Goal: Navigation & Orientation: Find specific page/section

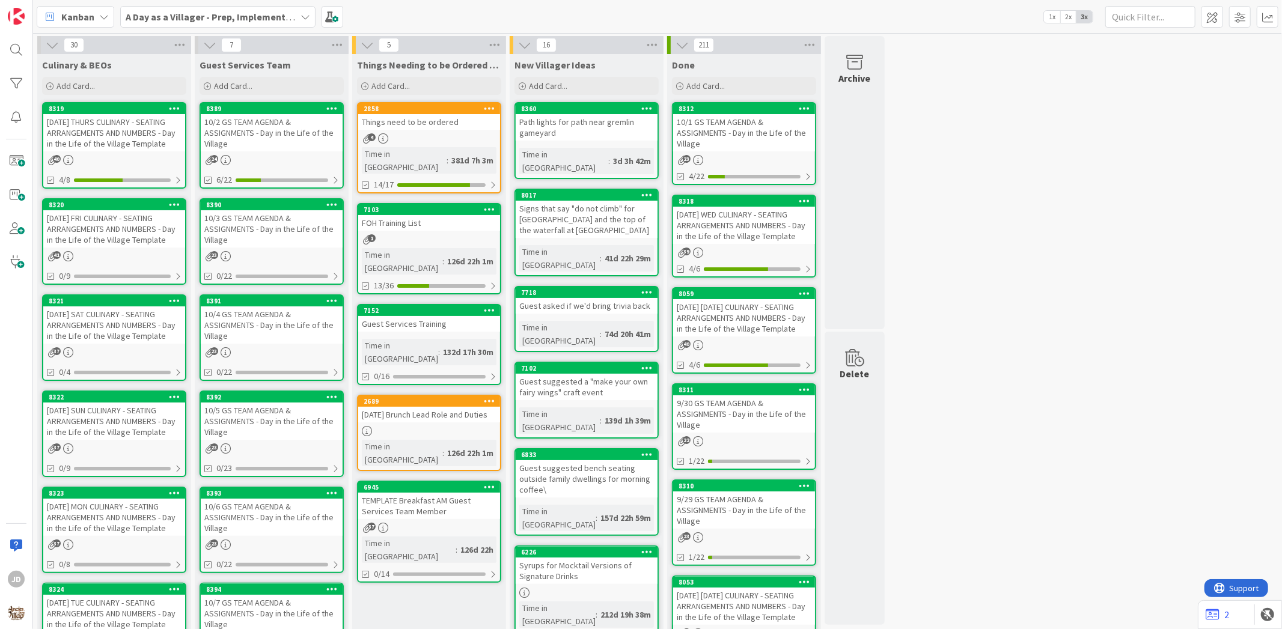
click at [81, 141] on div "[DATE] THURS CULINARY - SEATING ARRANGEMENTS AND NUMBERS - Day in the Life of t…" at bounding box center [114, 132] width 142 height 37
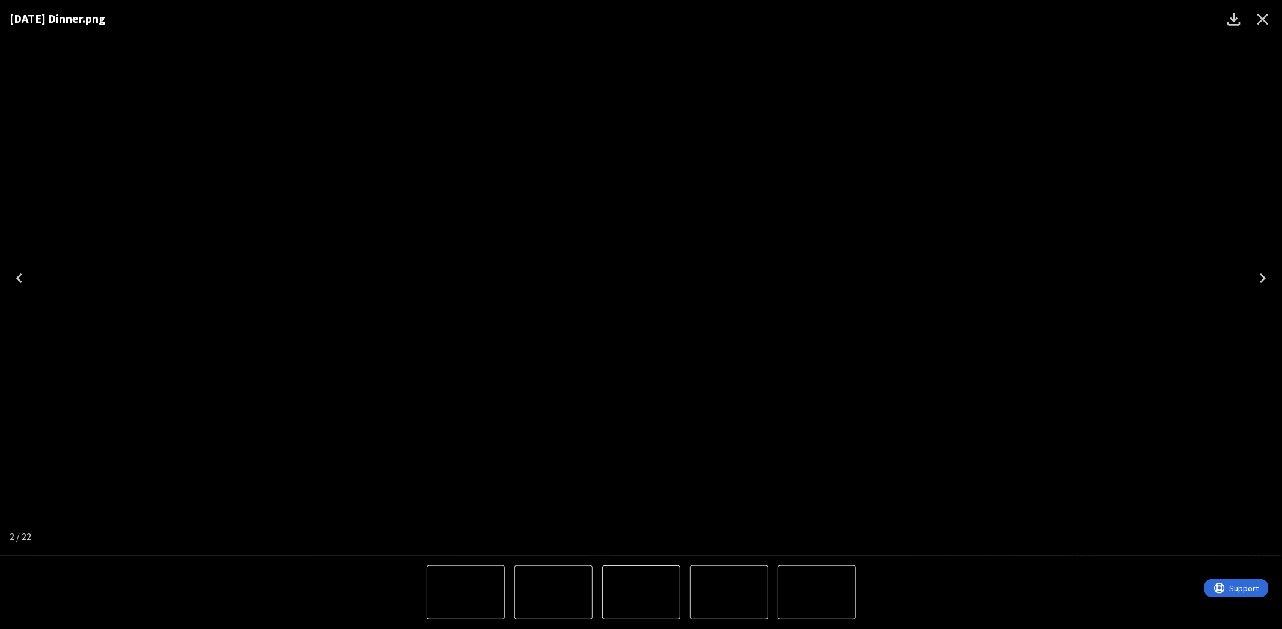
click at [1268, 20] on icon "Close" at bounding box center [1262, 19] width 19 height 19
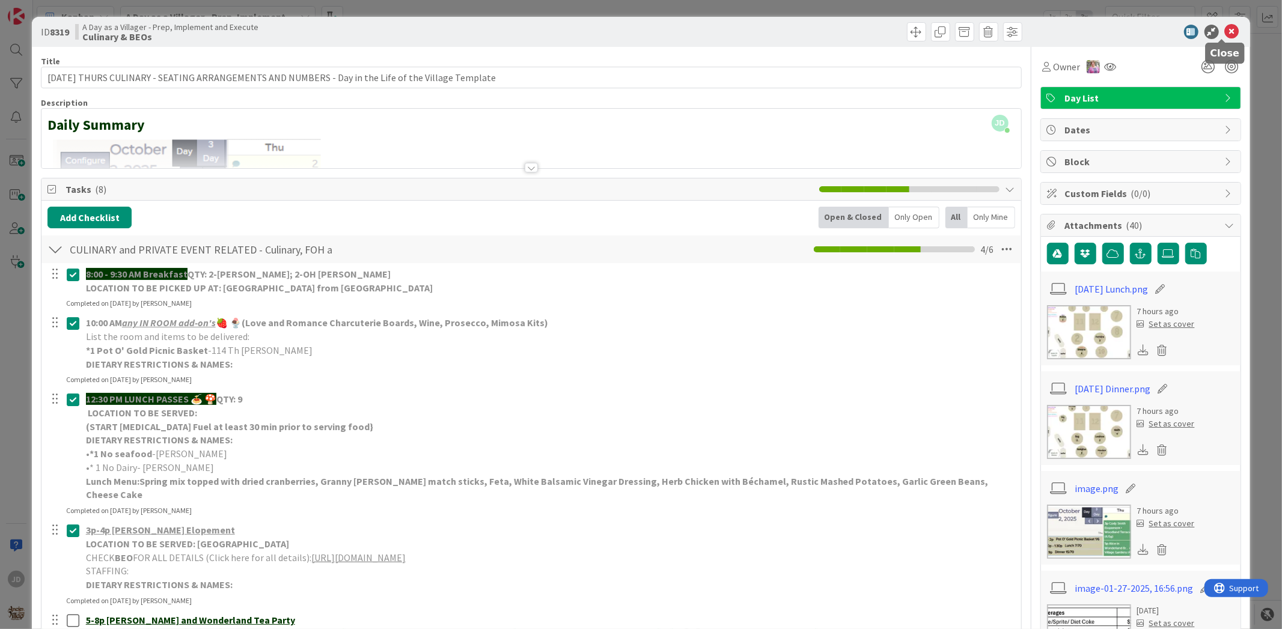
click at [1225, 31] on icon at bounding box center [1232, 32] width 14 height 14
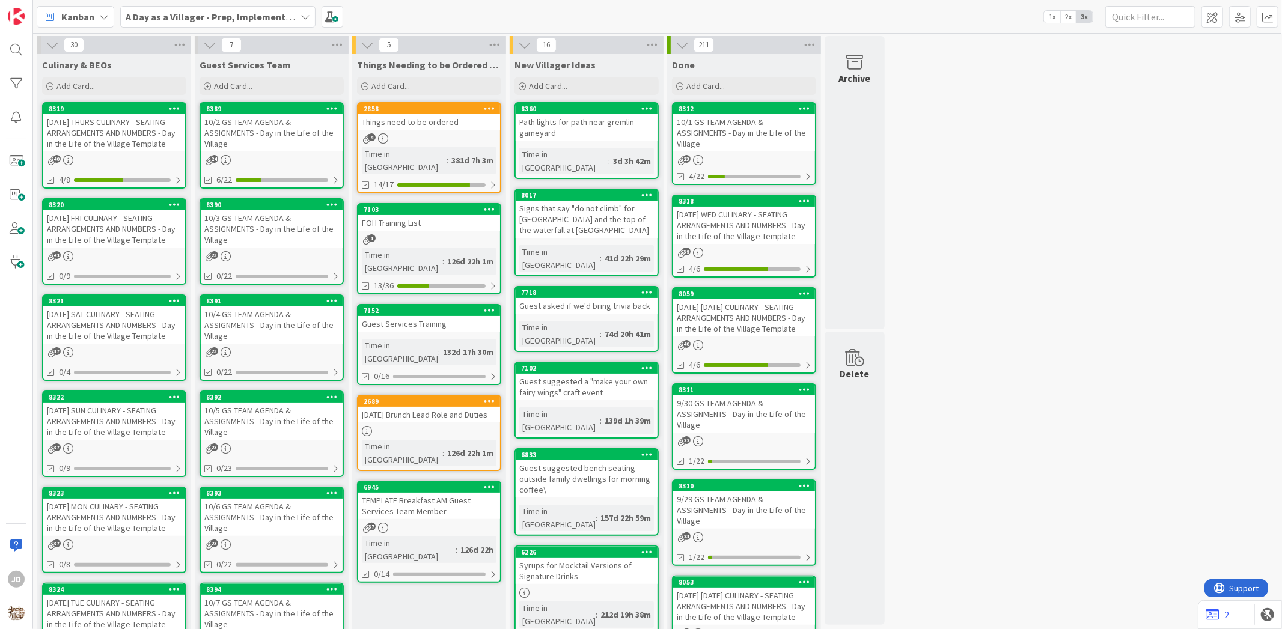
click at [292, 144] on div "10/2 GS TEAM AGENDA & ASSIGNMENTS - Day in the Life of the Village" at bounding box center [272, 132] width 142 height 37
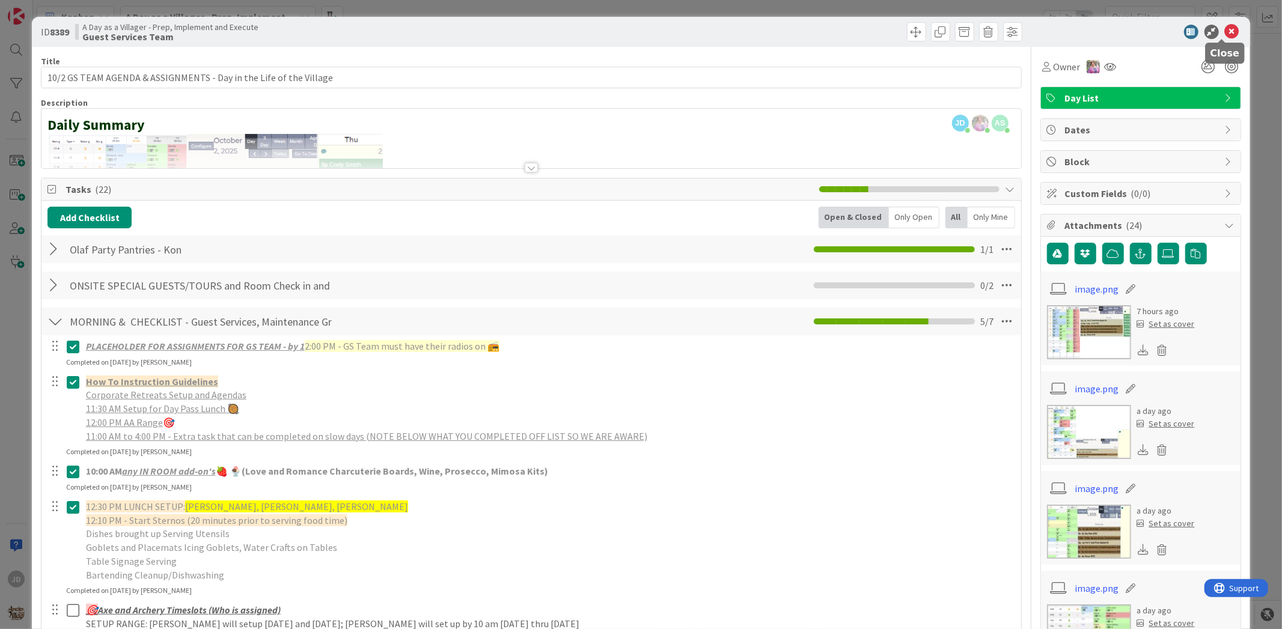
click at [1227, 34] on icon at bounding box center [1232, 32] width 14 height 14
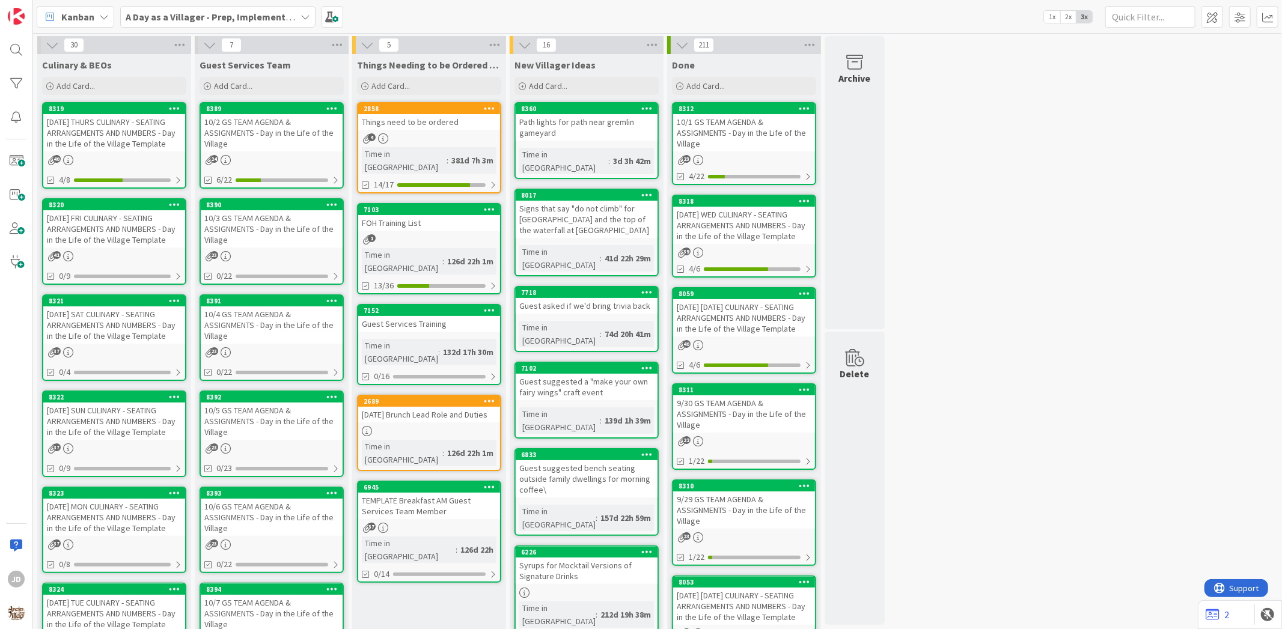
click at [91, 125] on div "[DATE] THURS CULINARY - SEATING ARRANGEMENTS AND NUMBERS - Day in the Life of t…" at bounding box center [114, 132] width 142 height 37
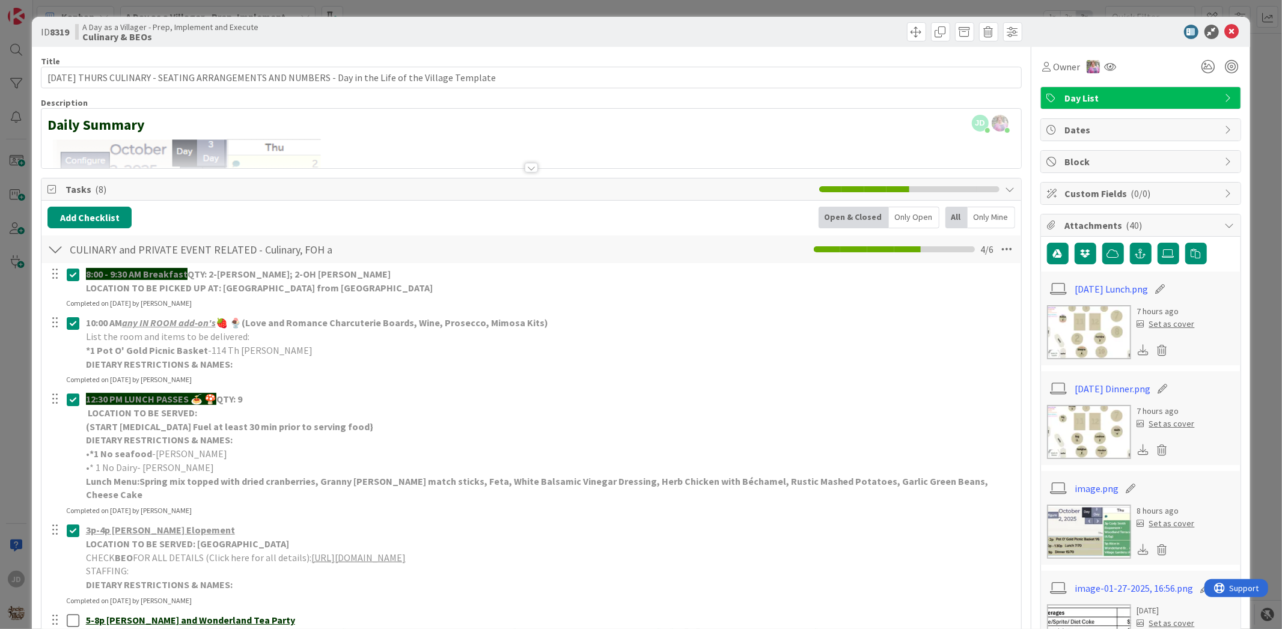
click at [1081, 425] on img at bounding box center [1089, 432] width 84 height 54
